Goal: Find specific page/section: Find specific page/section

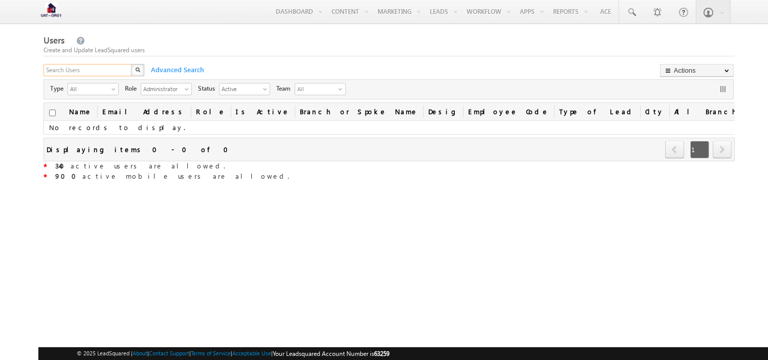
click at [89, 72] on input "text" at bounding box center [87, 70] width 89 height 12
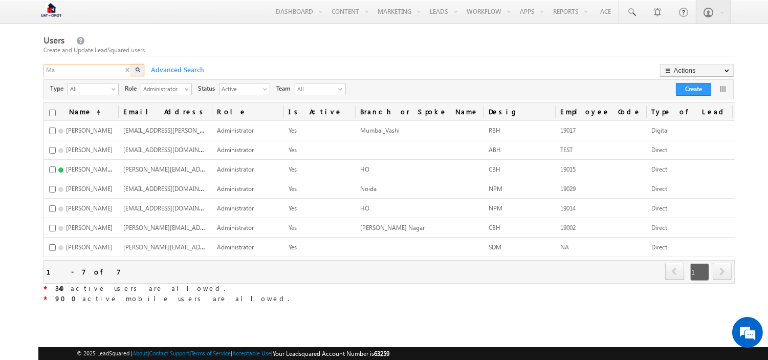
type input "Mad"
